Goal: Task Accomplishment & Management: Use online tool/utility

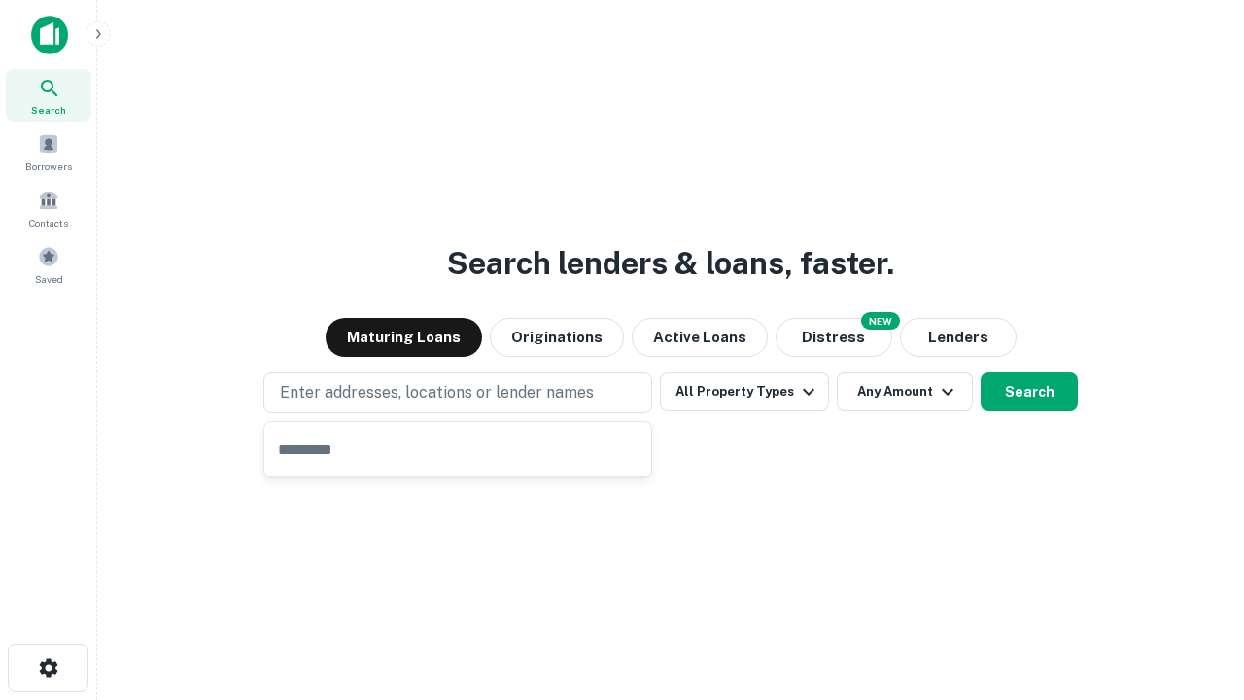
type input "**********"
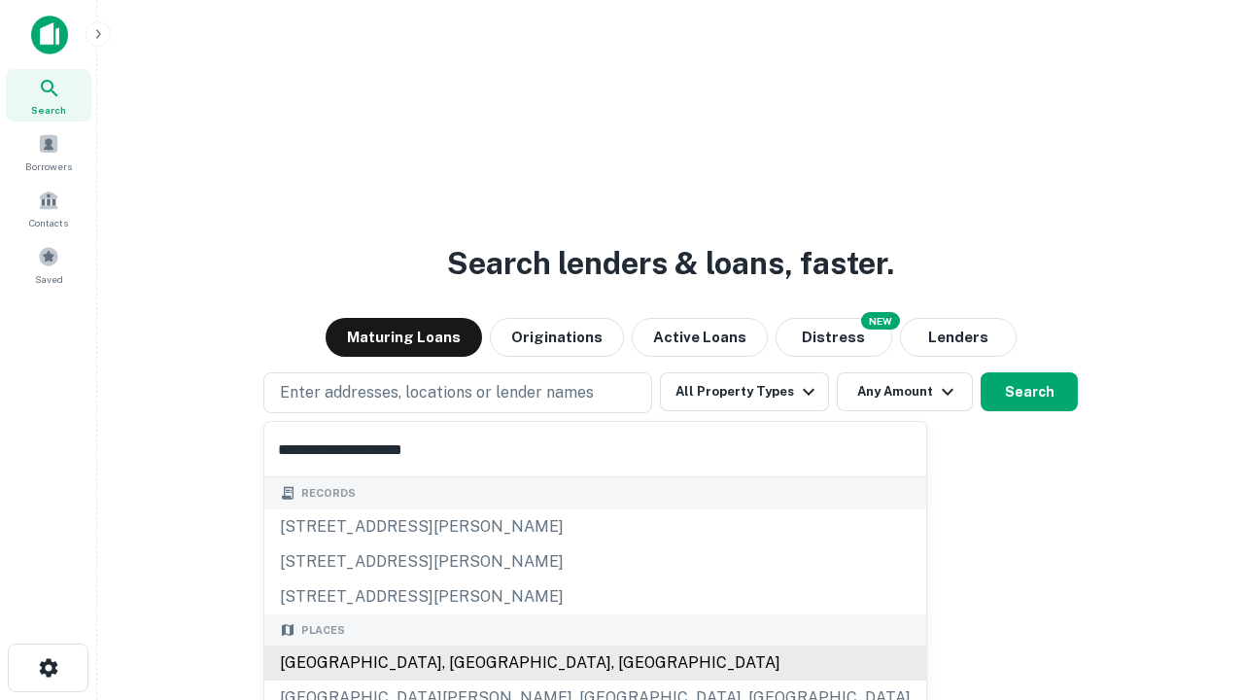
click at [464, 663] on div "[GEOGRAPHIC_DATA], [GEOGRAPHIC_DATA], [GEOGRAPHIC_DATA]" at bounding box center [595, 662] width 662 height 35
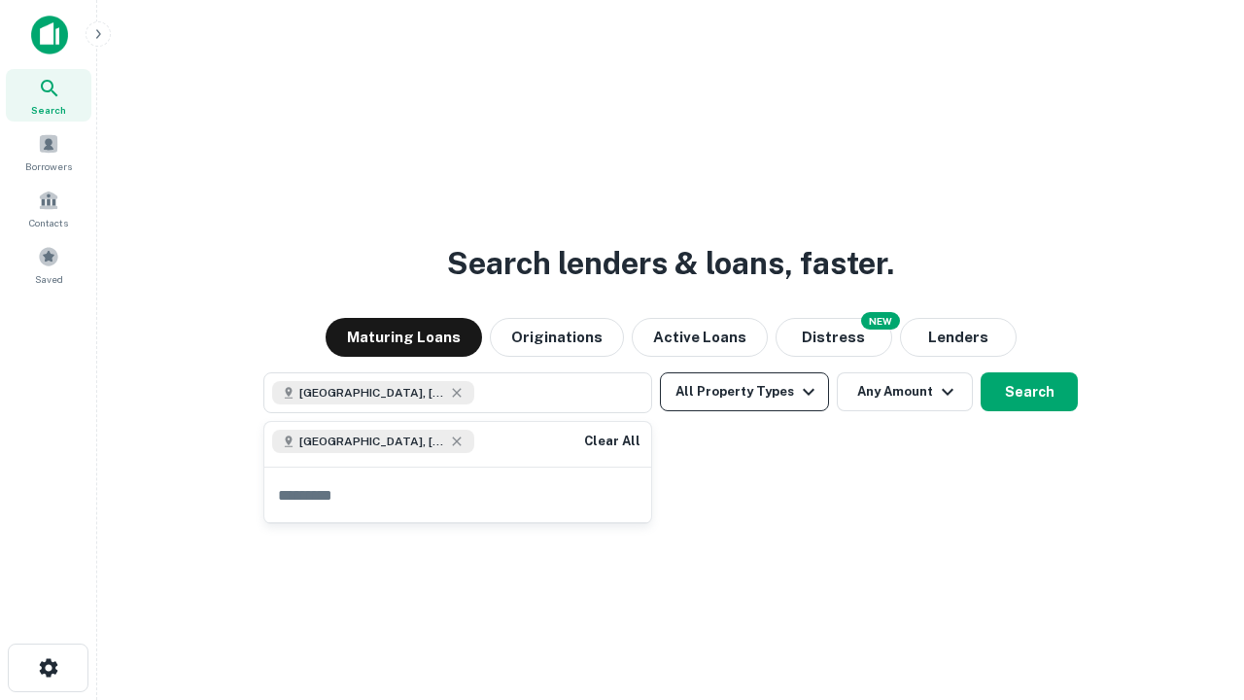
click at [744, 392] on button "All Property Types" at bounding box center [744, 391] width 169 height 39
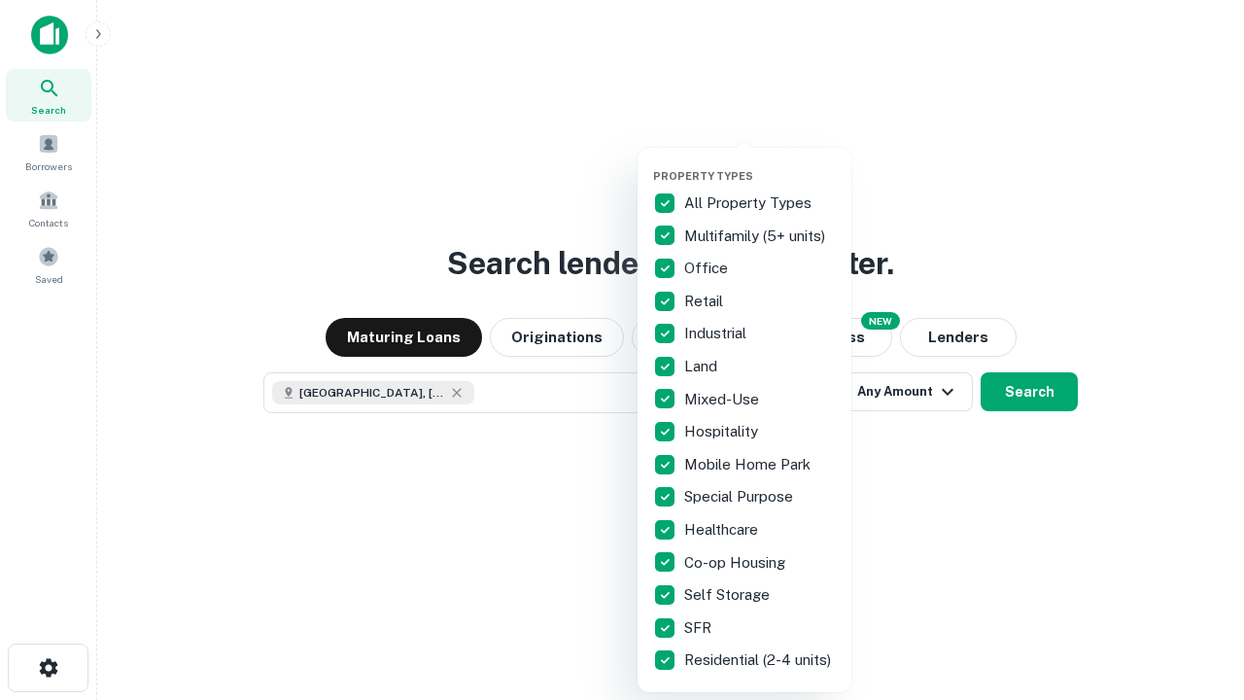
click at [760, 163] on button "button" at bounding box center [760, 163] width 214 height 1
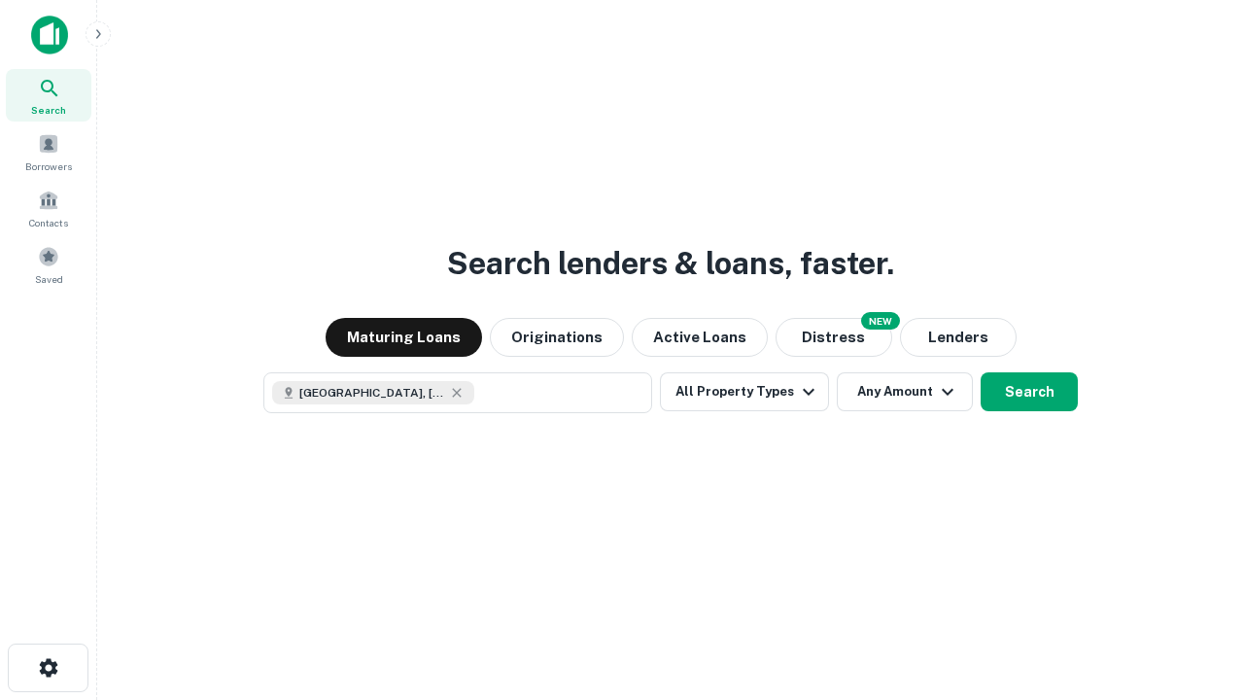
scroll to position [31, 0]
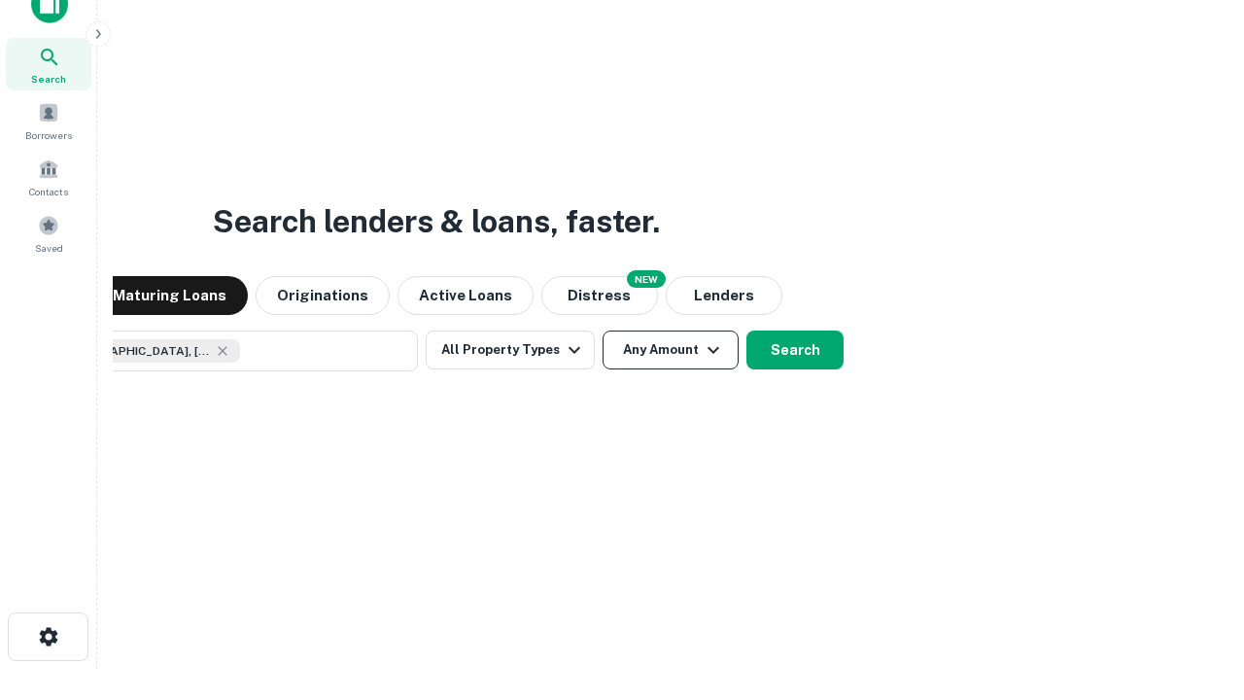
click at [602, 330] on button "Any Amount" at bounding box center [670, 349] width 136 height 39
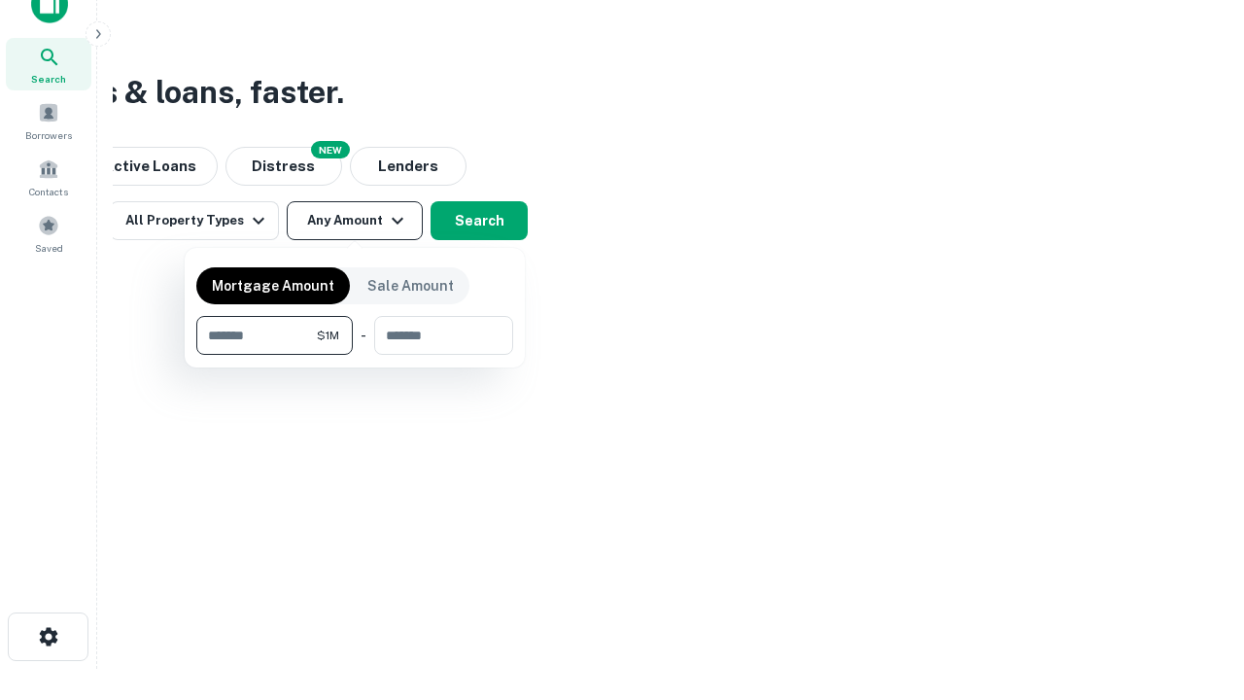
type input "*******"
click at [355, 355] on button "button" at bounding box center [354, 355] width 317 height 1
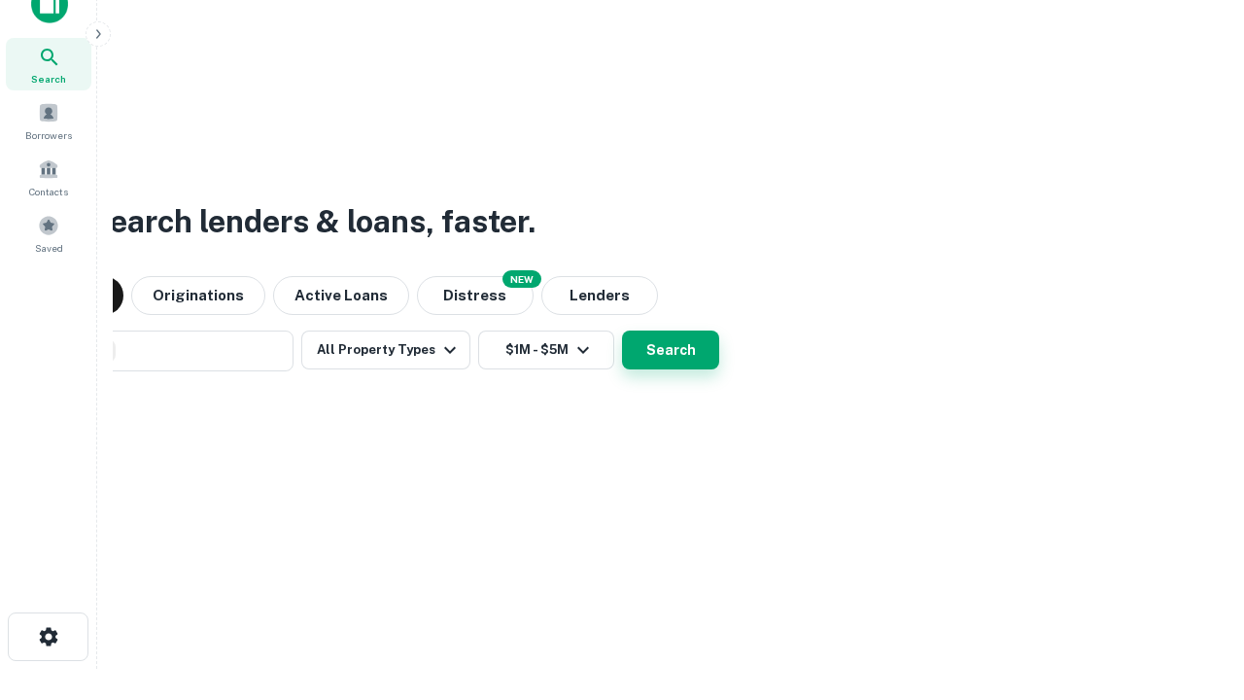
click at [622, 330] on button "Search" at bounding box center [670, 349] width 97 height 39
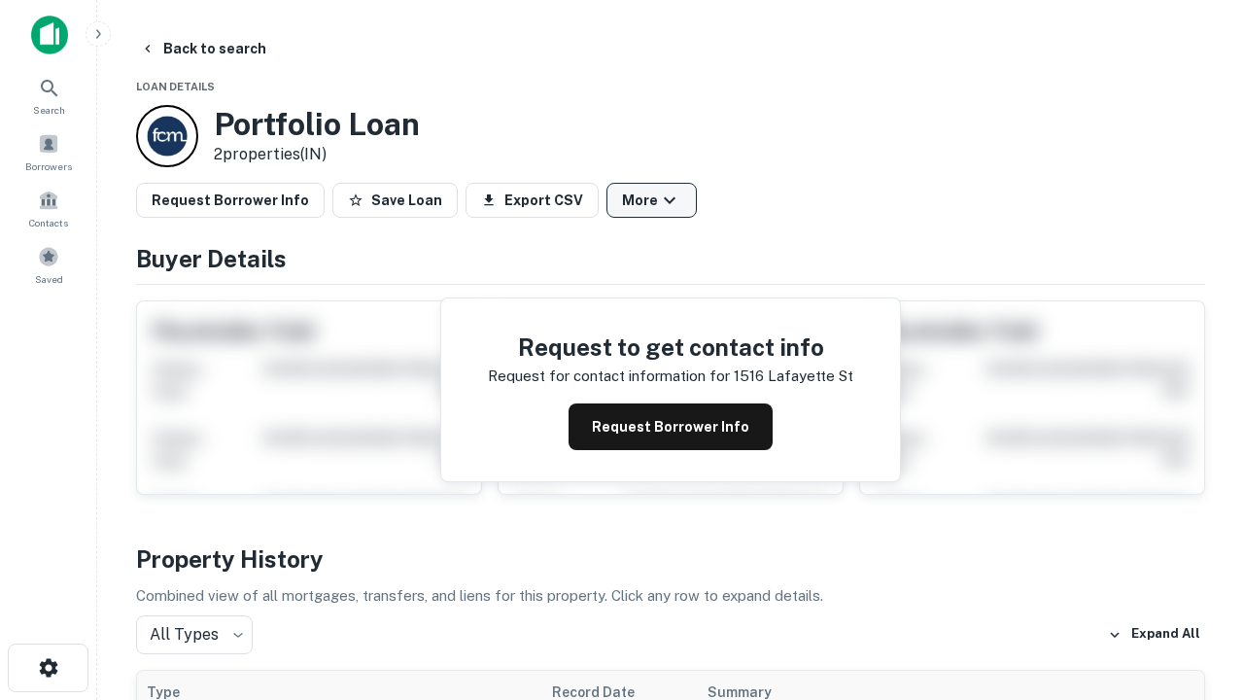
click at [651, 200] on button "More" at bounding box center [651, 200] width 90 height 35
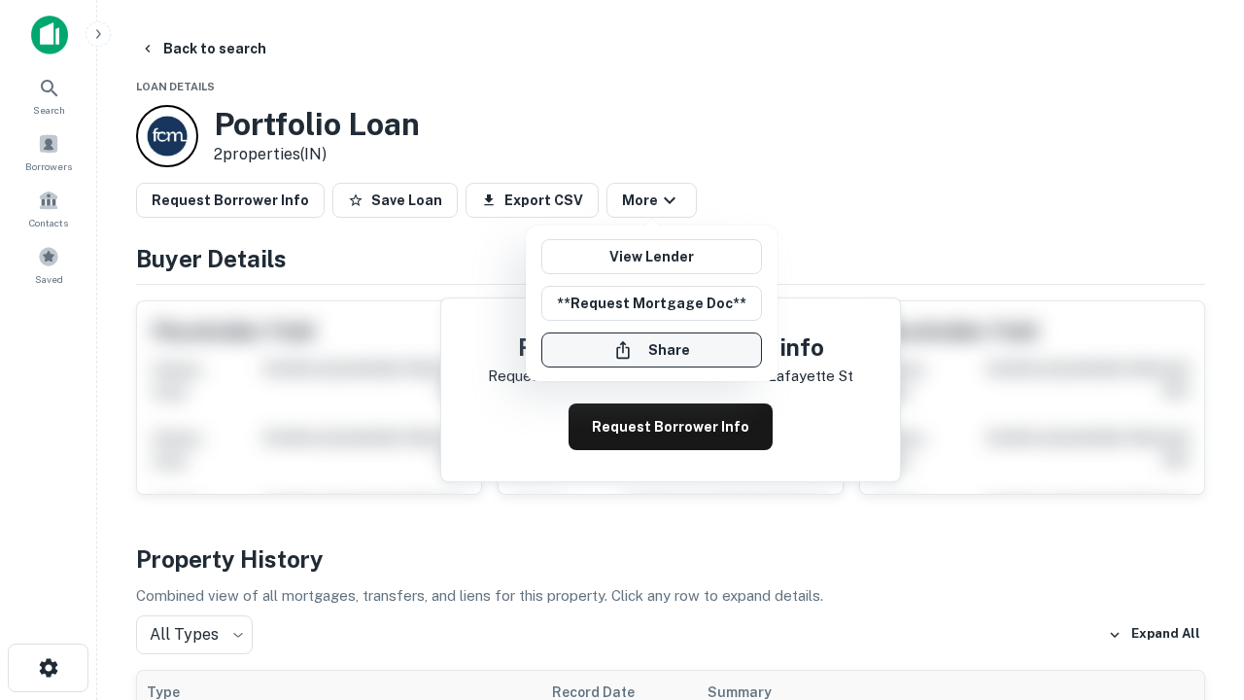
click at [651, 350] on button "Share" at bounding box center [651, 349] width 221 height 35
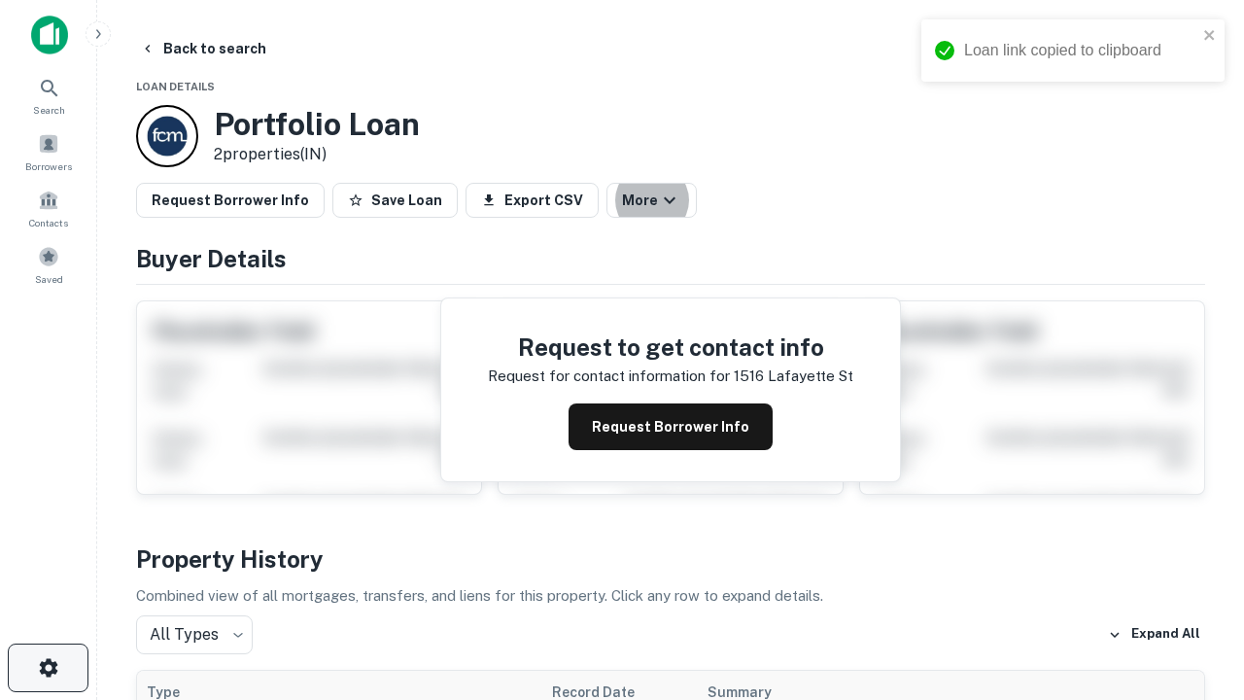
click at [48, 668] on icon "button" at bounding box center [48, 667] width 23 height 23
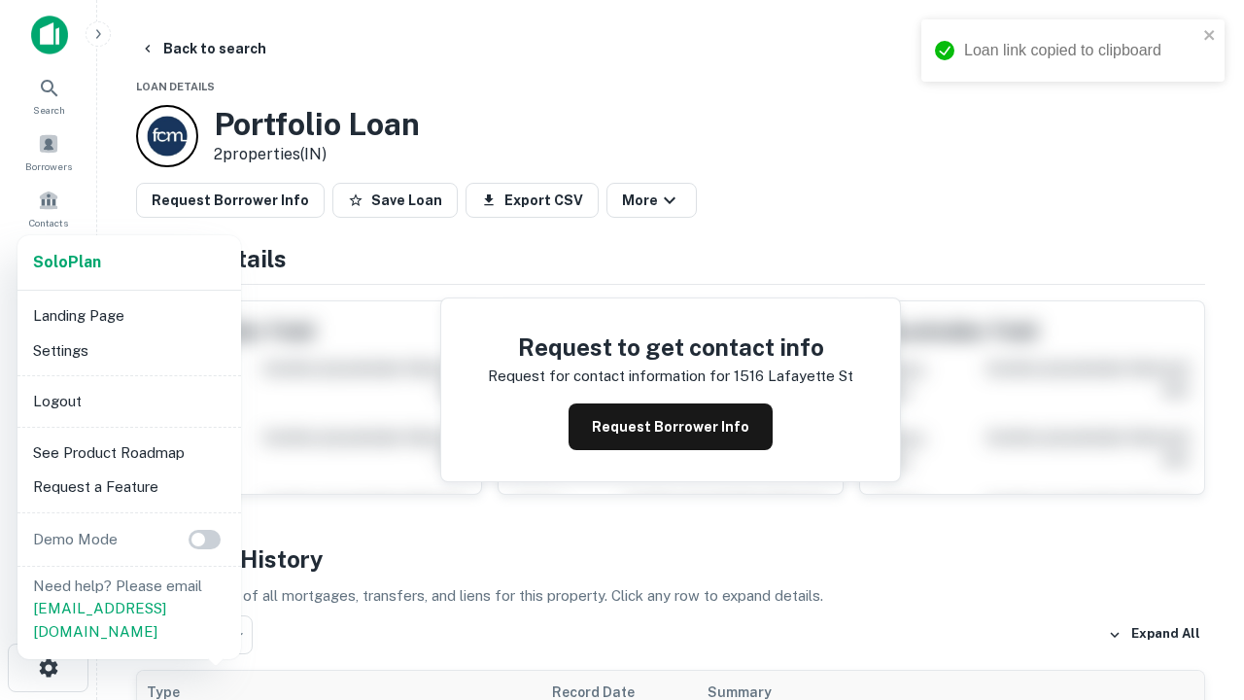
click at [128, 400] on li "Logout" at bounding box center [129, 401] width 208 height 35
